Goal: Transaction & Acquisition: Purchase product/service

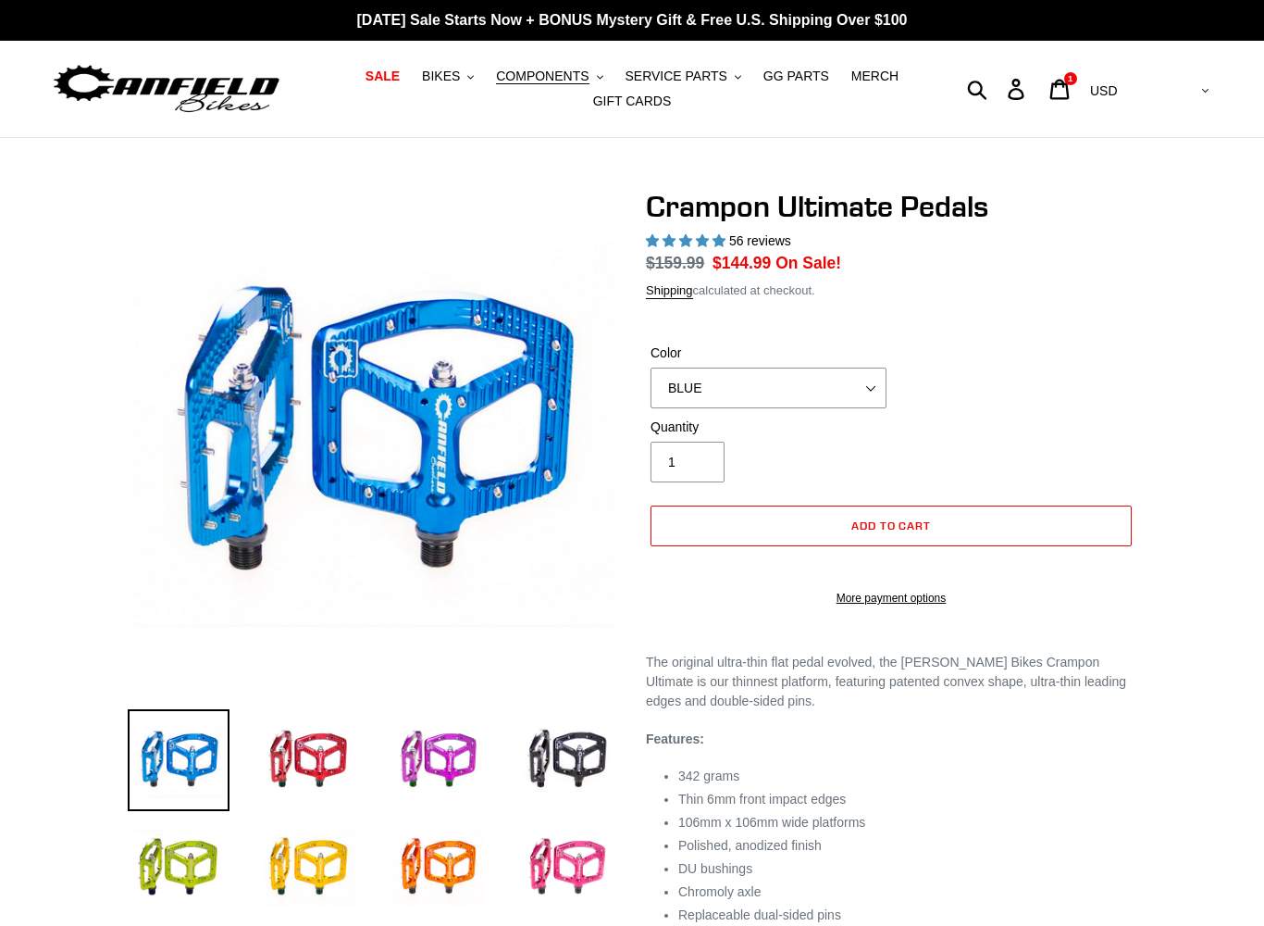
select select "highest-rating"
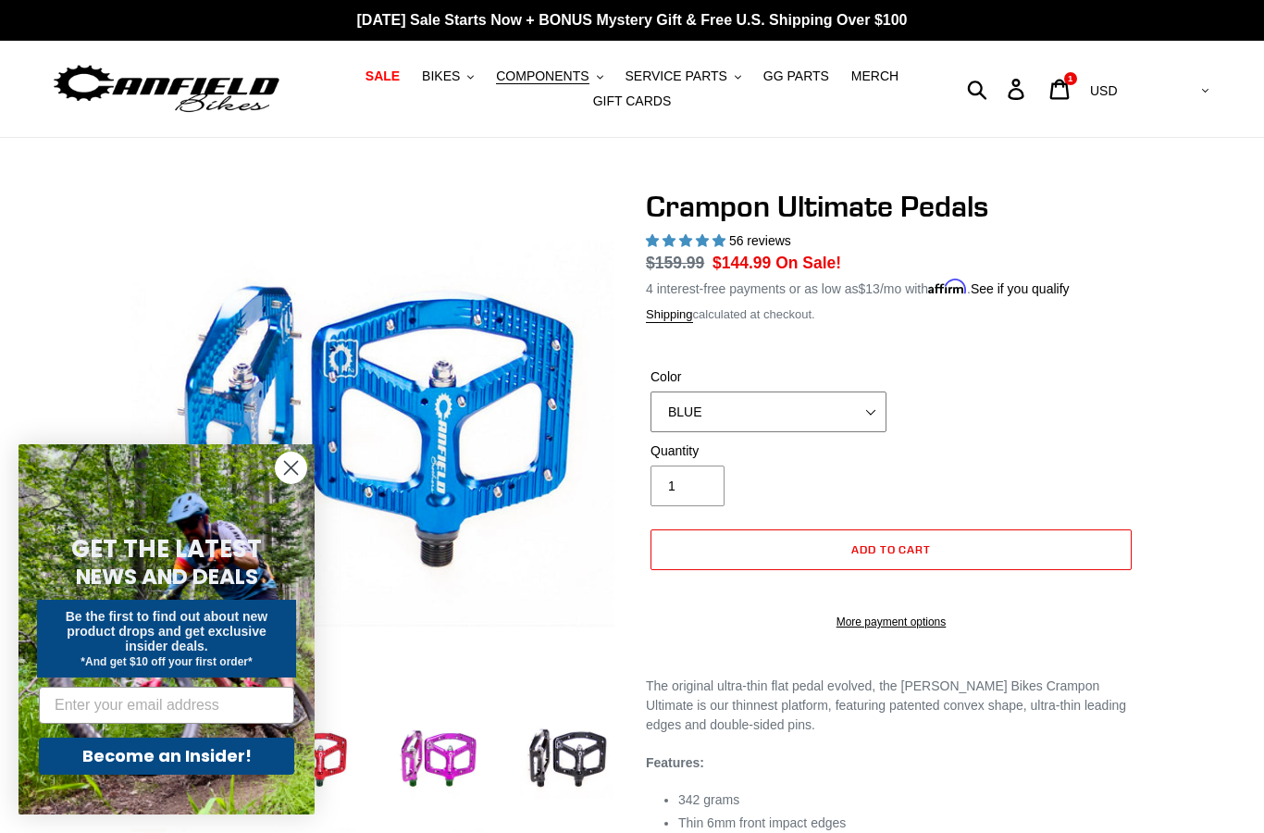
click at [878, 423] on select "BLUE RED PURPLE STEALTH BRONZE GREY TURQUOISE BLACK POLISHED BAJA GOLD PNW GREE…" at bounding box center [769, 412] width 236 height 41
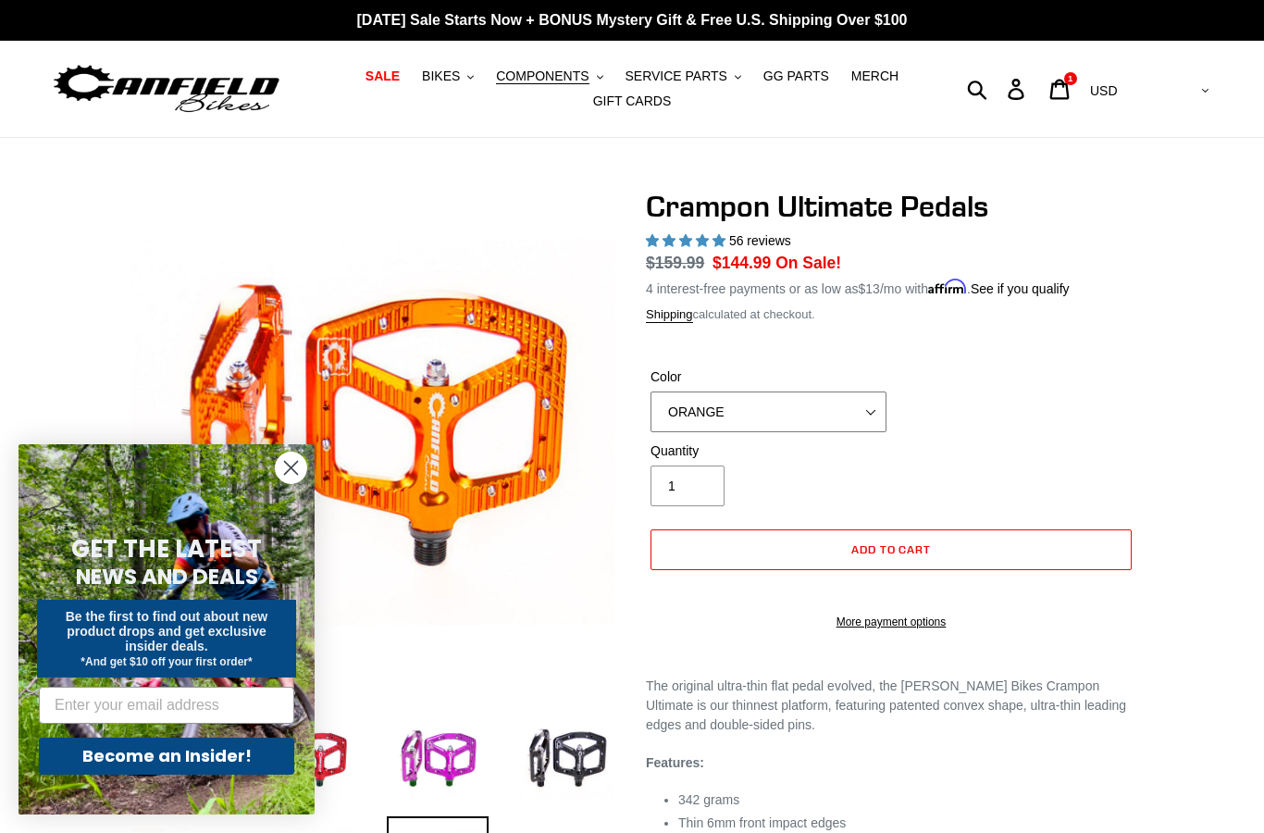
click at [865, 419] on select "BLUE RED PURPLE STEALTH BRONZE GREY TURQUOISE BLACK POLISHED BAJA GOLD PNW GREE…" at bounding box center [769, 412] width 236 height 41
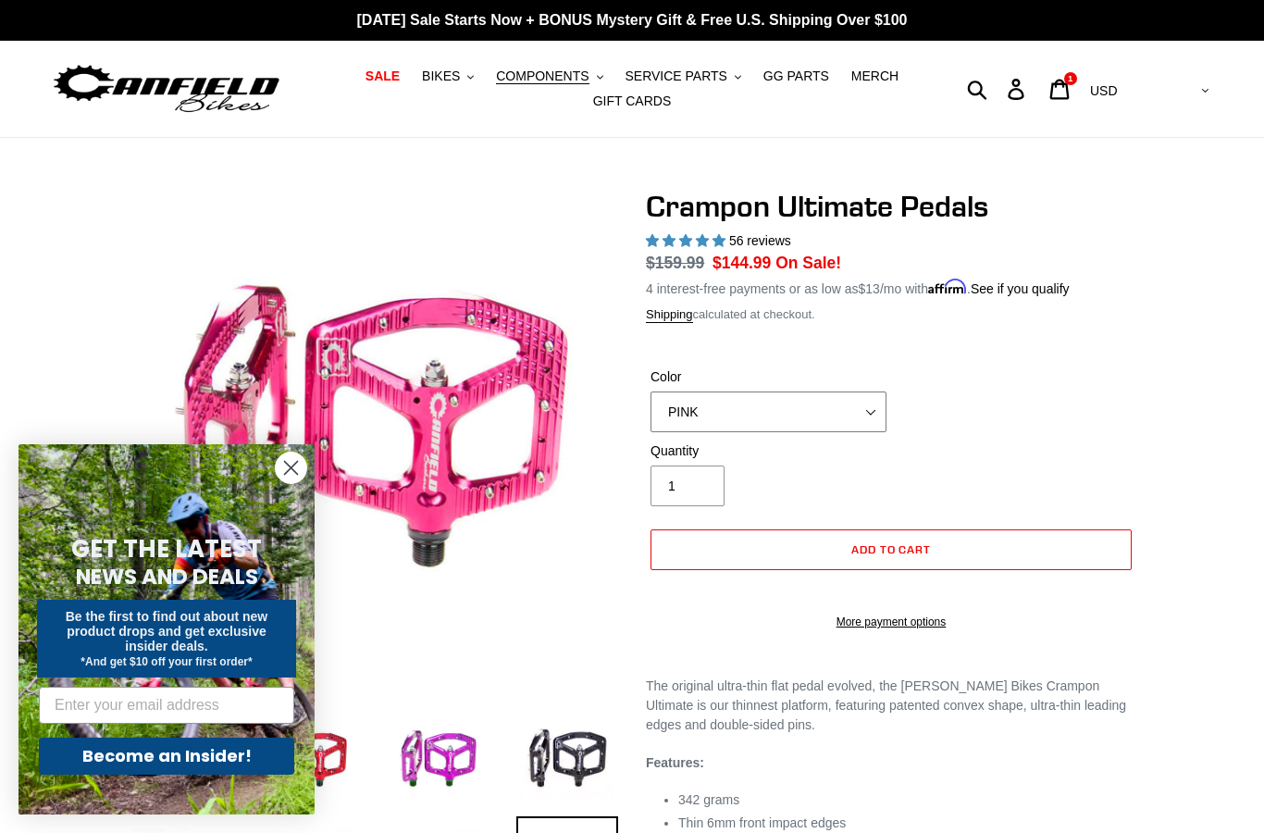
click at [862, 414] on select "BLUE RED PURPLE STEALTH BRONZE GREY TURQUOISE BLACK POLISHED BAJA GOLD PNW GREE…" at bounding box center [769, 412] width 236 height 41
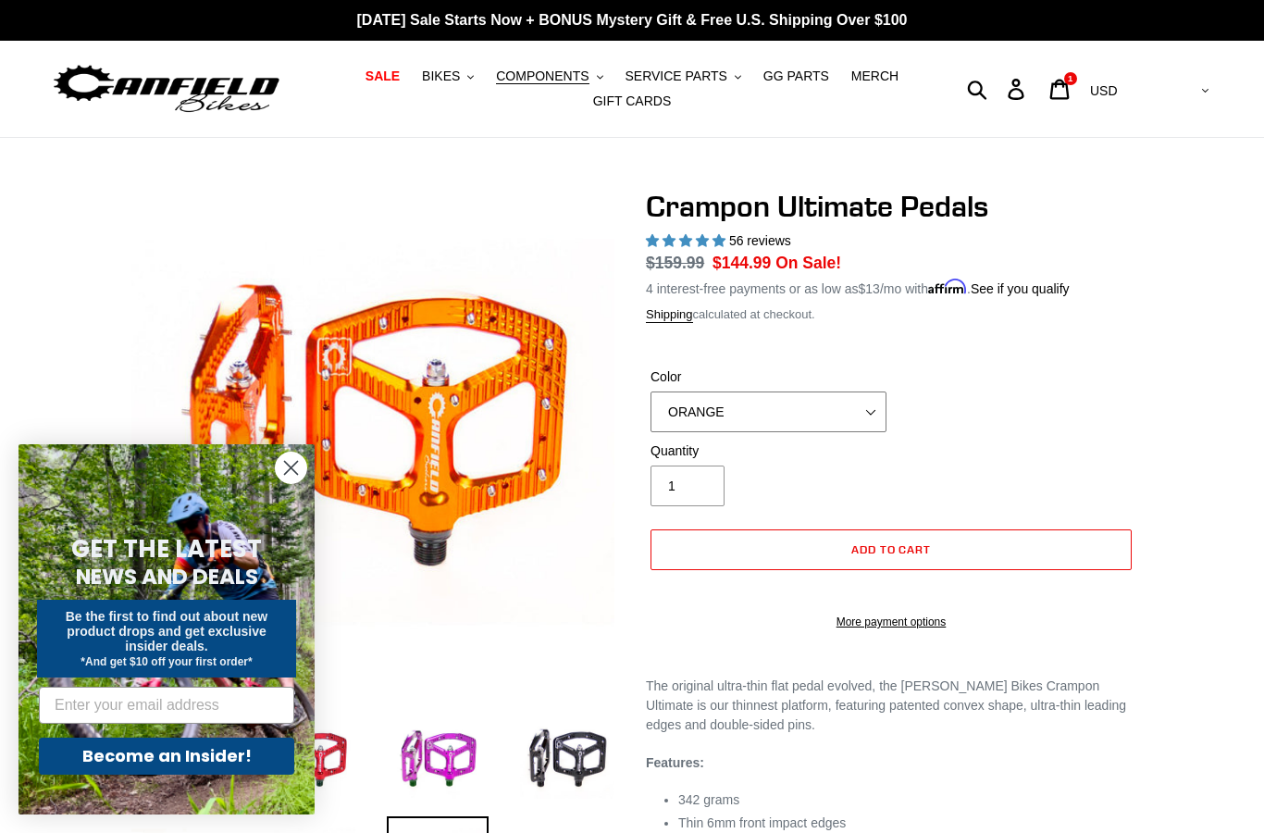
click at [866, 404] on select "BLUE RED PURPLE STEALTH BRONZE GREY TURQUOISE BLACK POLISHED BAJA GOLD PNW GREE…" at bounding box center [769, 412] width 236 height 41
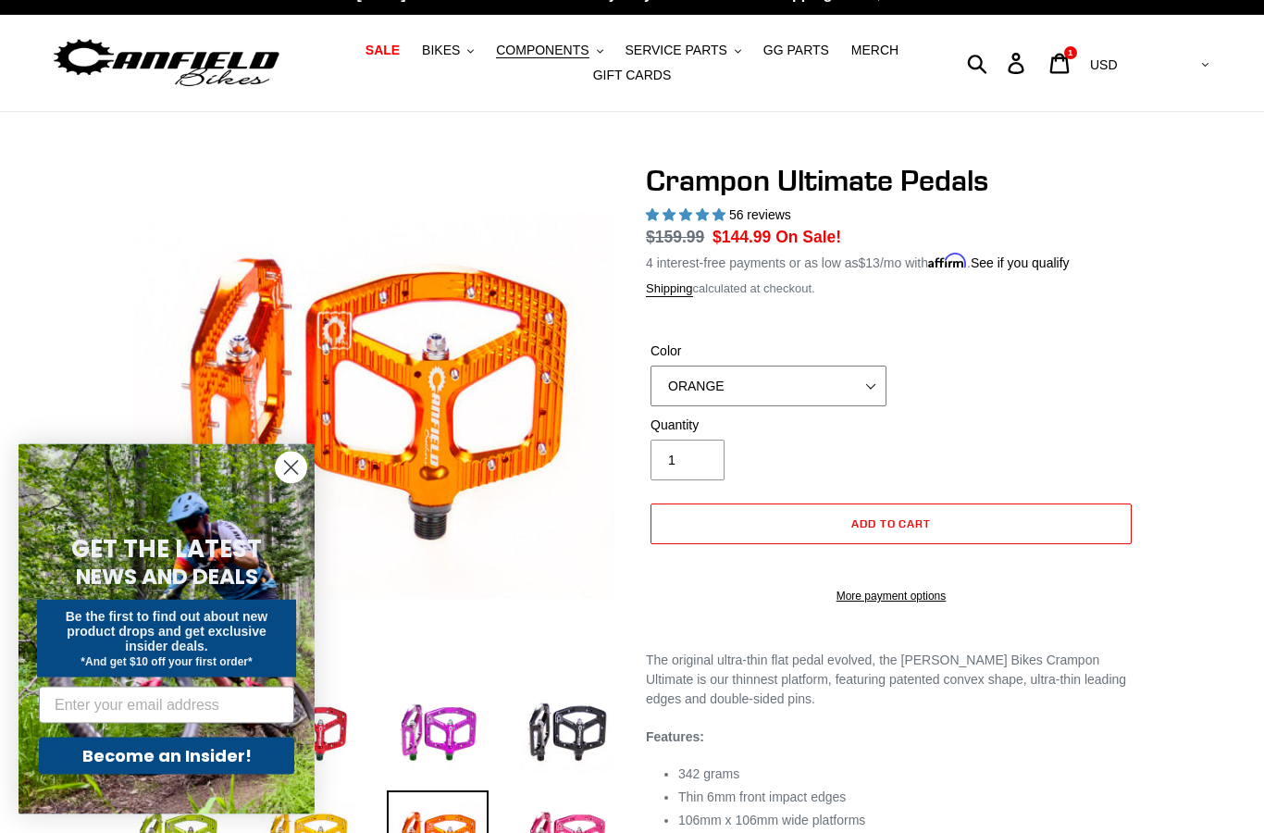
scroll to position [26, 0]
click at [868, 390] on select "BLUE RED PURPLE STEALTH BRONZE GREY TURQUOISE BLACK POLISHED BAJA GOLD PNW GREE…" at bounding box center [769, 386] width 236 height 41
select select "RED"
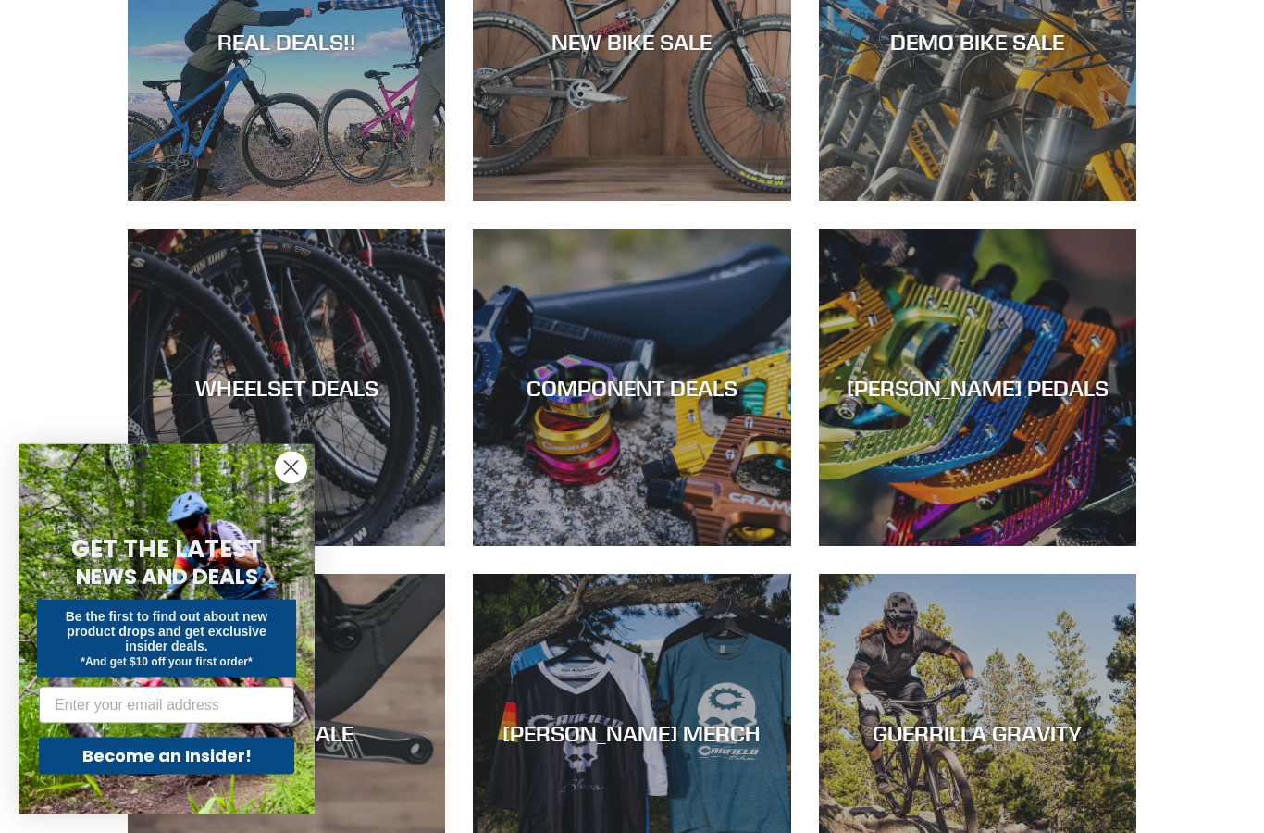
scroll to position [516, 0]
click at [282, 484] on icon "Close dialog" at bounding box center [291, 468] width 32 height 32
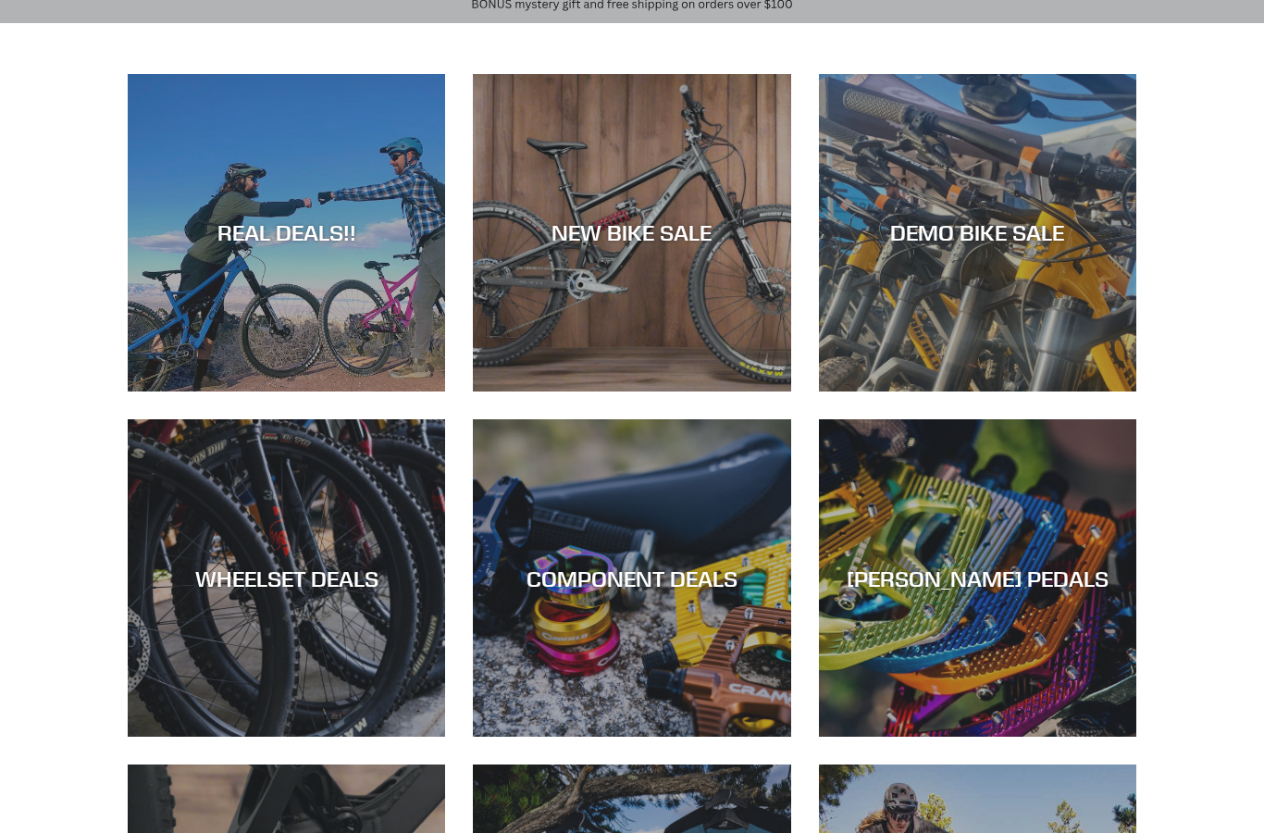
scroll to position [325, 0]
click at [230, 392] on div "REAL DEALS!!" at bounding box center [286, 392] width 317 height 0
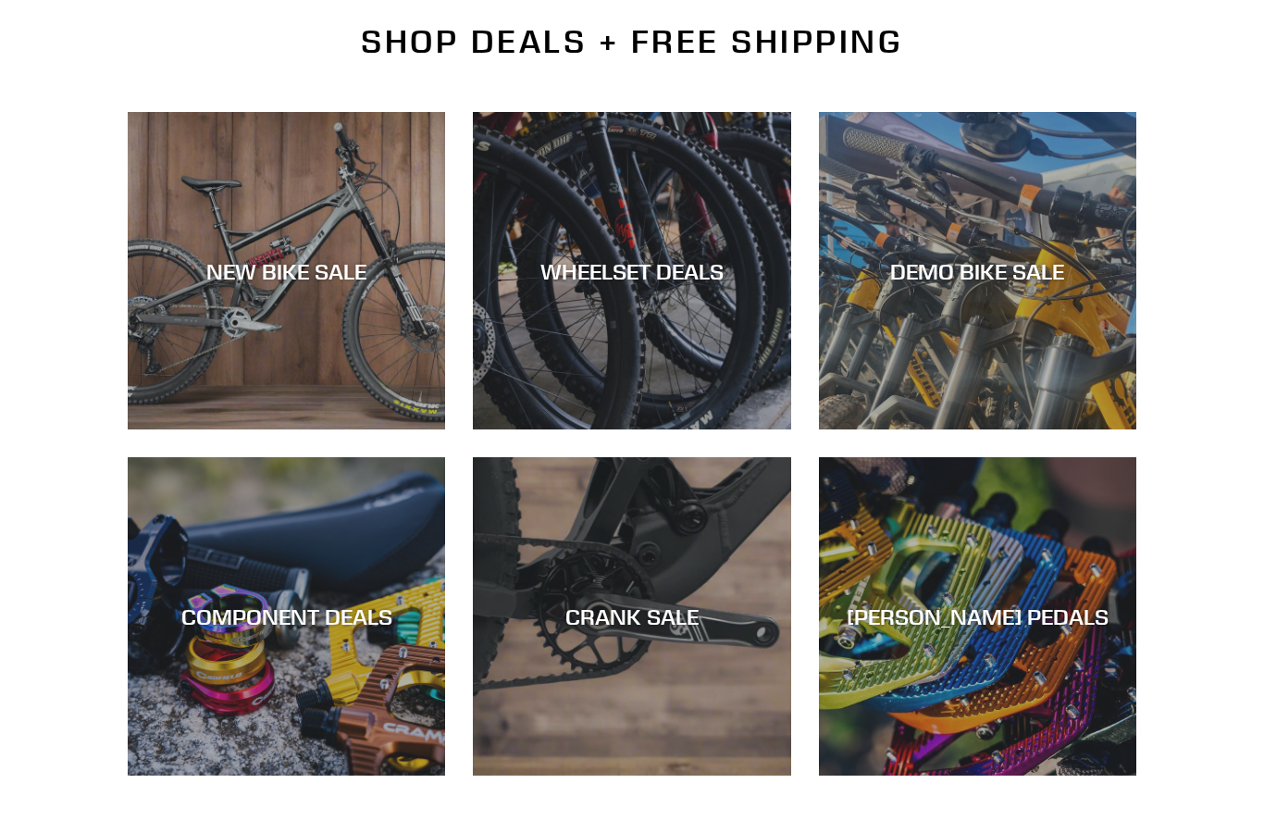
scroll to position [455, 0]
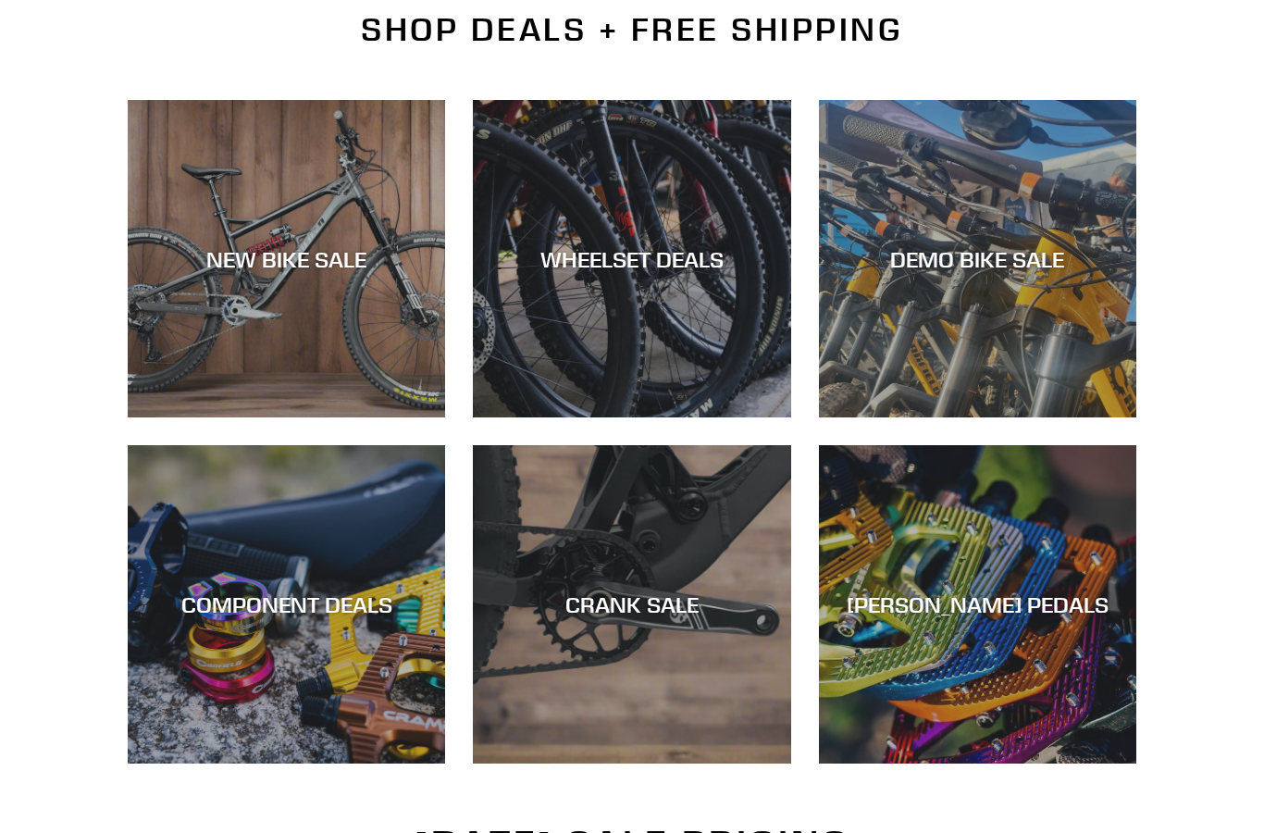
click at [1020, 605] on div "[PERSON_NAME] PEDALS" at bounding box center [977, 605] width 317 height 27
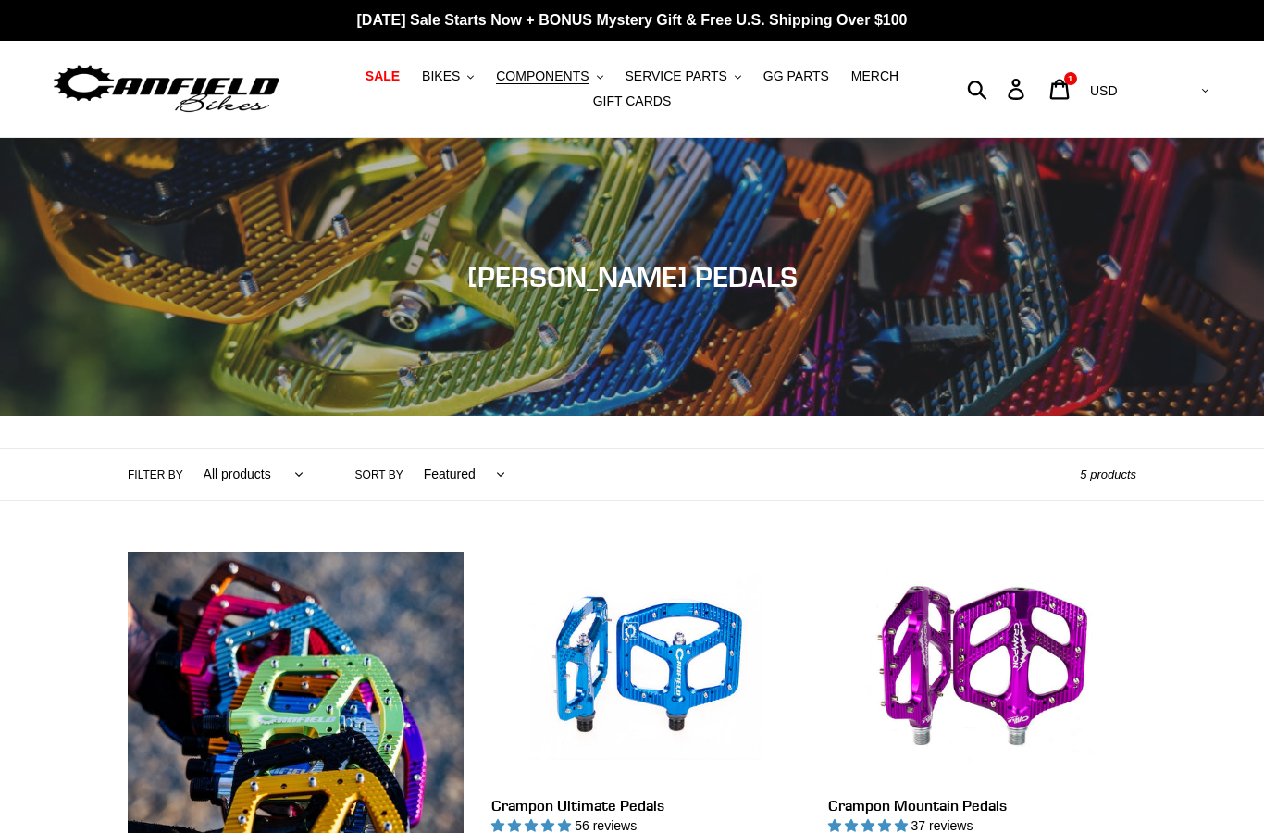
click at [1070, 88] on icon at bounding box center [1060, 89] width 19 height 20
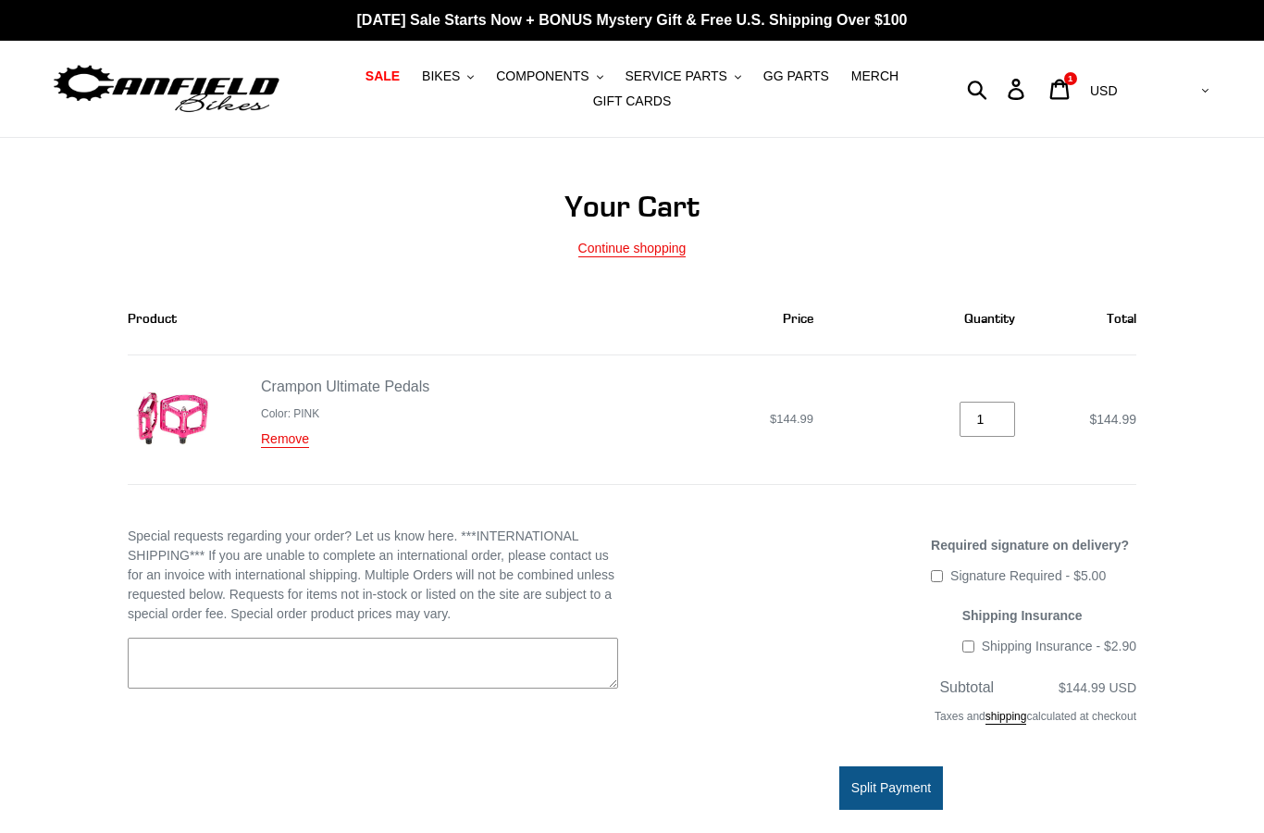
scroll to position [14, 0]
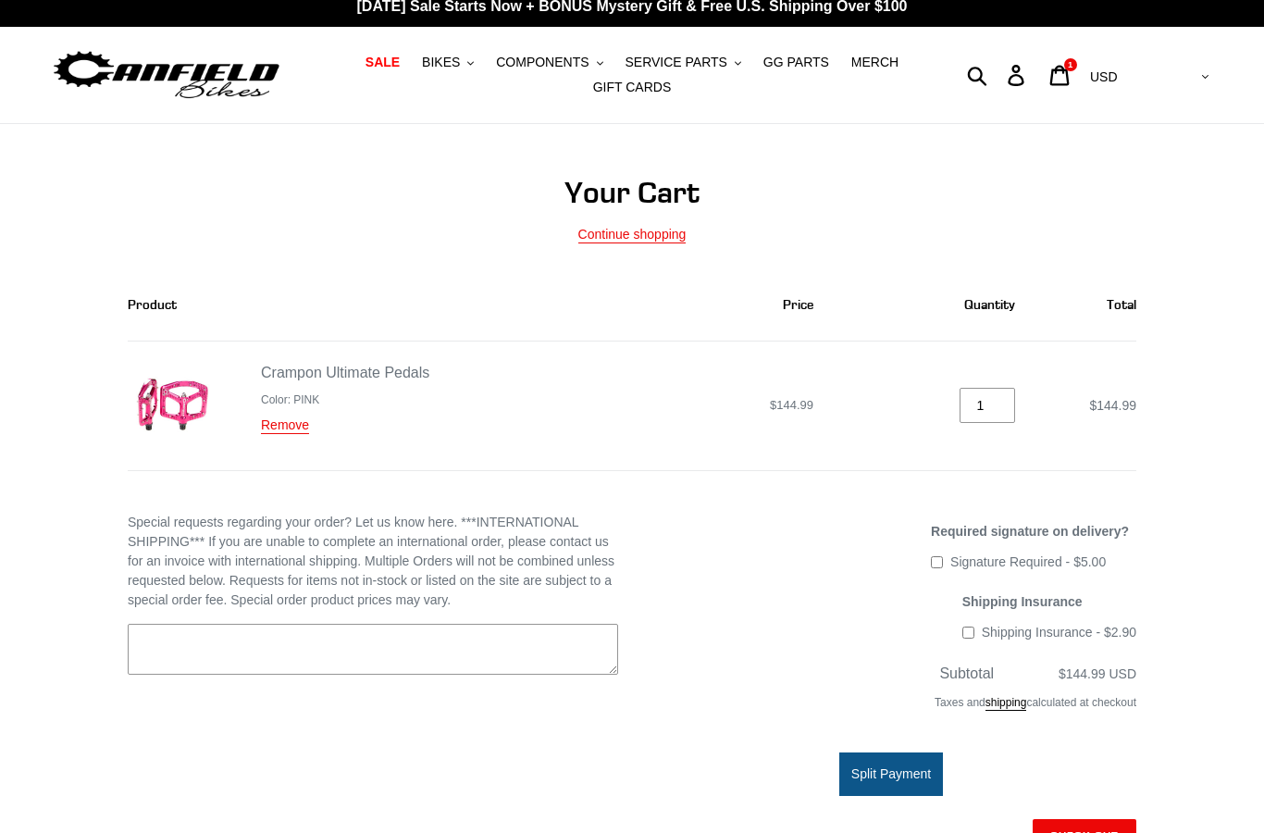
click at [284, 433] on link "Remove" at bounding box center [285, 425] width 48 height 17
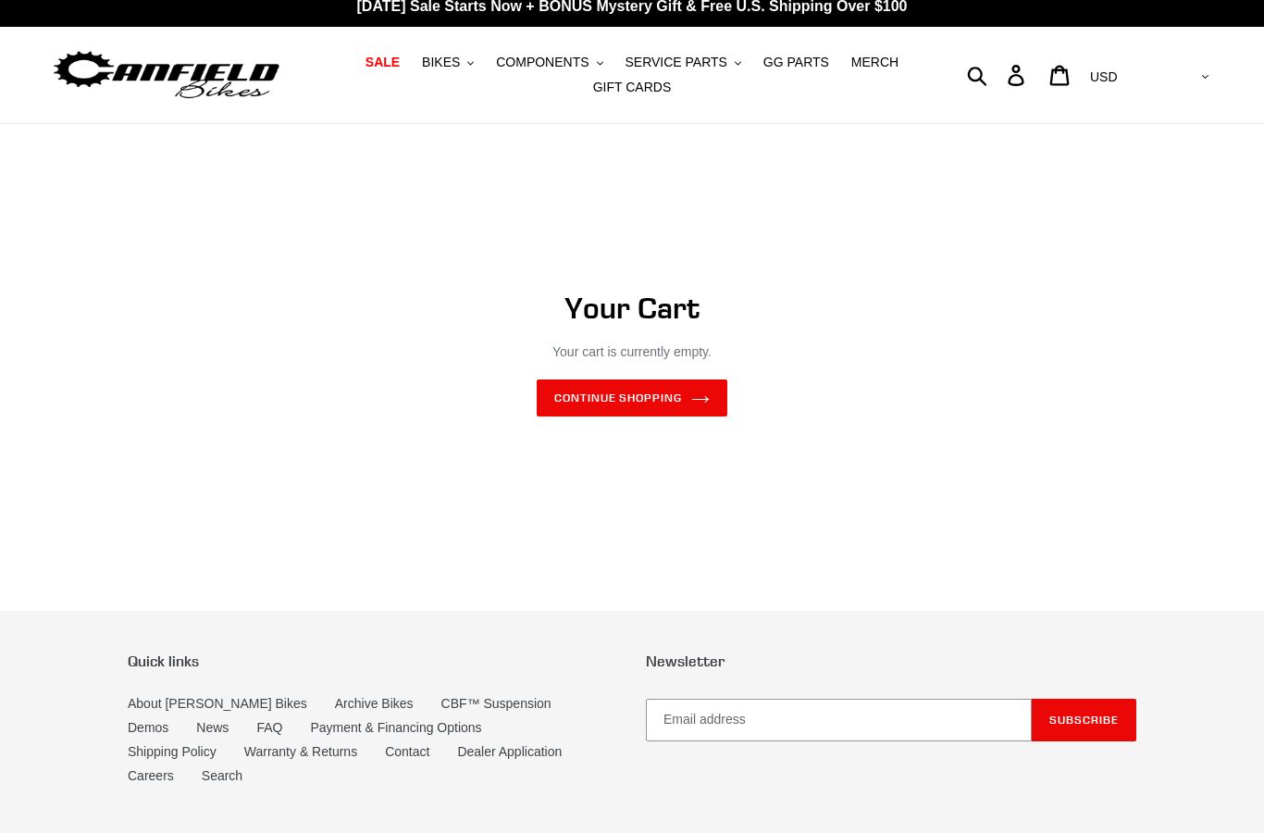
scroll to position [142, 0]
